Goal: Transaction & Acquisition: Purchase product/service

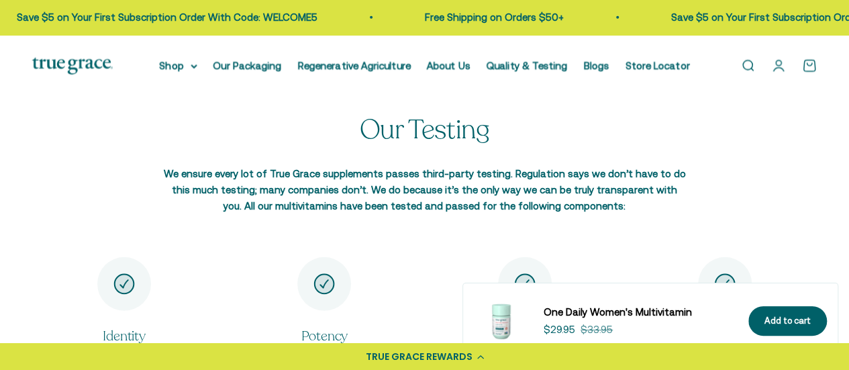
scroll to position [2292, 0]
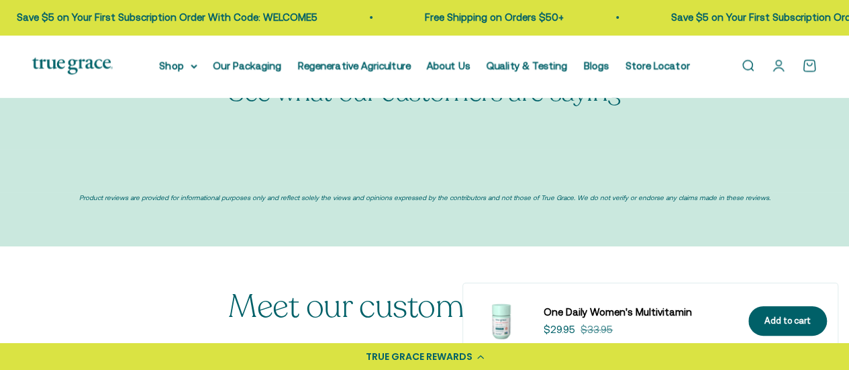
select select "3"
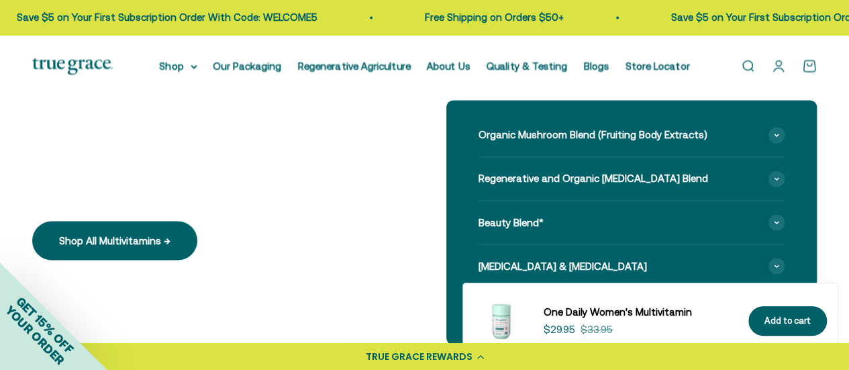
scroll to position [1146, 0]
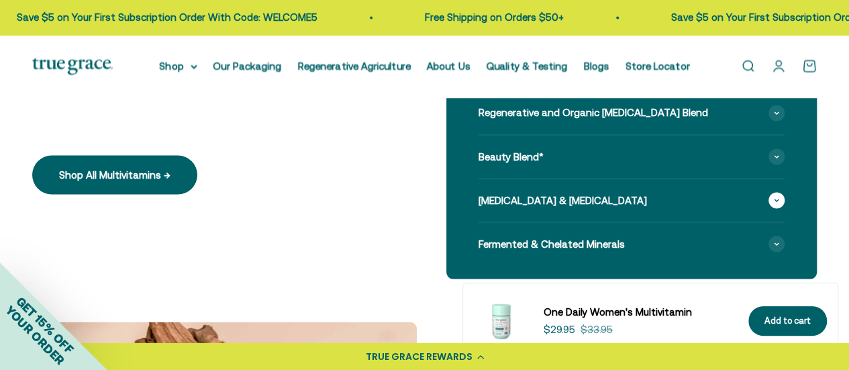
click at [582, 205] on span "Vitamin K2 & Vitamin D3" at bounding box center [562, 200] width 168 height 16
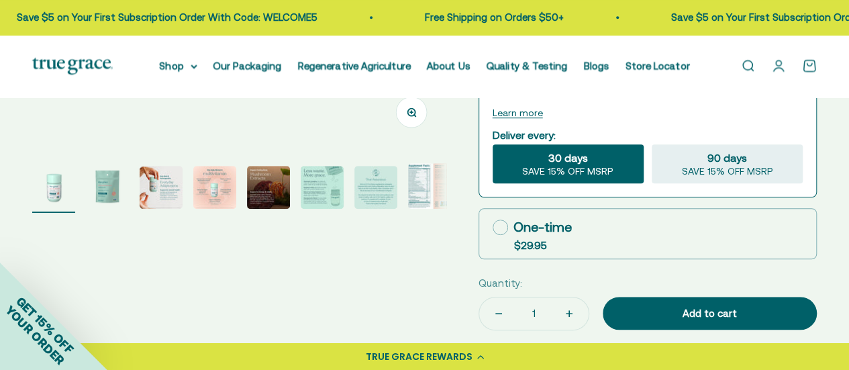
scroll to position [396, 0]
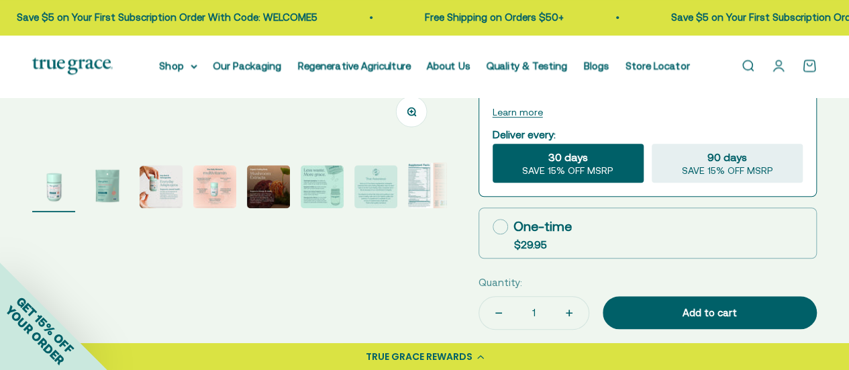
click at [419, 182] on img "Go to item 8" at bounding box center [429, 185] width 43 height 46
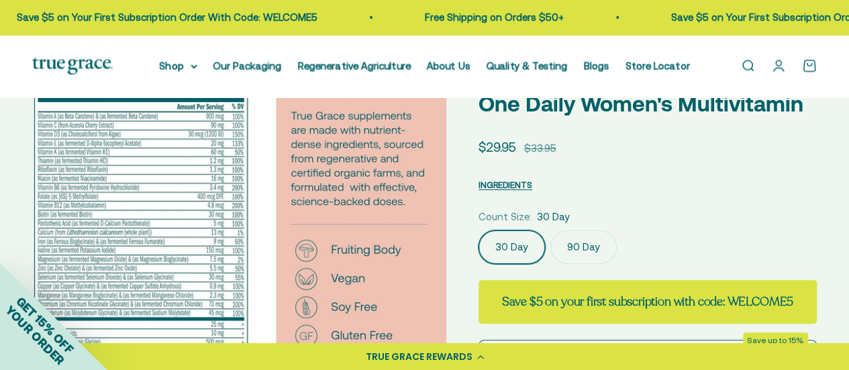
scroll to position [78, 0]
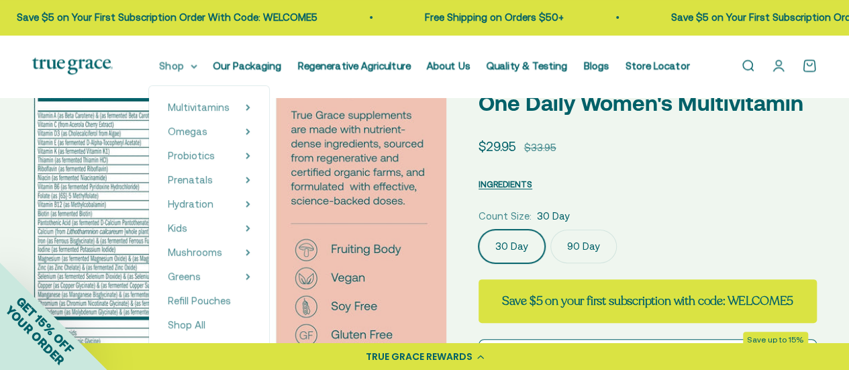
click at [182, 64] on summary "Shop" at bounding box center [179, 66] width 38 height 16
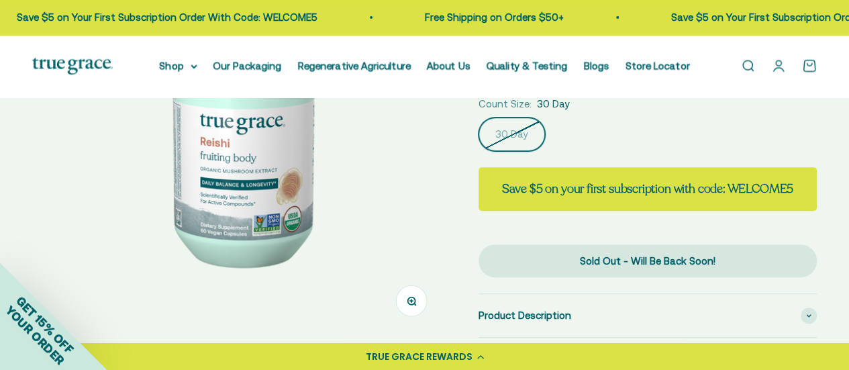
select select "3"
